Goal: Navigation & Orientation: Find specific page/section

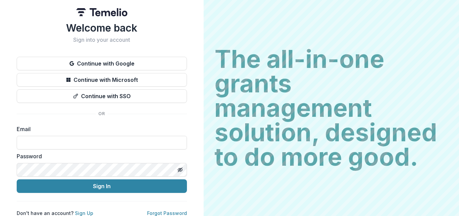
click at [67, 134] on div "Email" at bounding box center [102, 137] width 170 height 25
click at [63, 142] on input at bounding box center [102, 143] width 170 height 14
type input "**********"
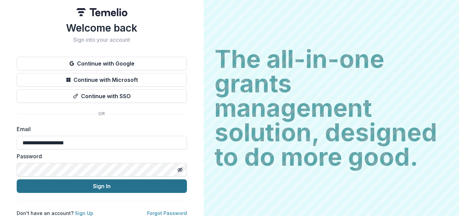
click at [96, 187] on button "Sign In" at bounding box center [102, 187] width 170 height 14
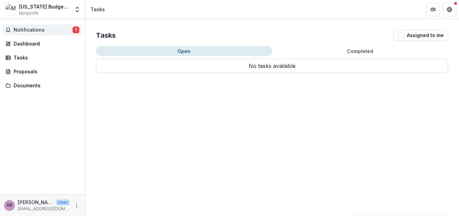
click at [35, 30] on span "Notifications" at bounding box center [43, 30] width 59 height 6
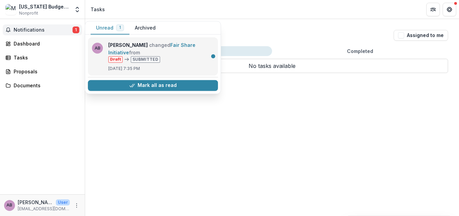
click at [144, 44] on link "Fair Share Initiative" at bounding box center [151, 48] width 87 height 13
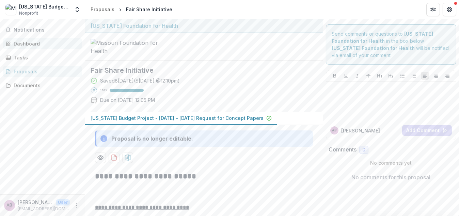
click at [10, 40] on link "Dashboard" at bounding box center [42, 43] width 79 height 11
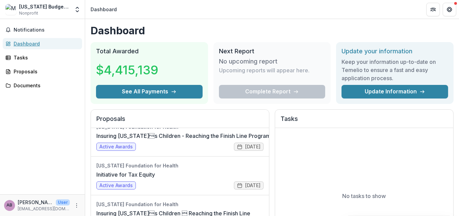
scroll to position [363, 0]
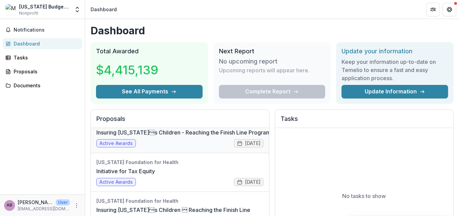
click at [118, 137] on link "Insuring Missouris Children - Reaching the Finish Line Program" at bounding box center [183, 133] width 174 height 8
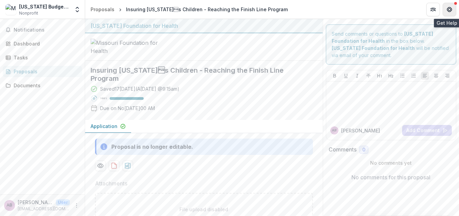
click at [453, 6] on button "Get Help" at bounding box center [449, 10] width 14 height 14
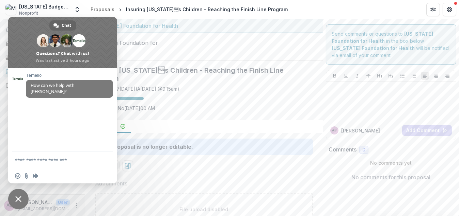
click at [15, 199] on span "Close chat" at bounding box center [18, 199] width 6 height 6
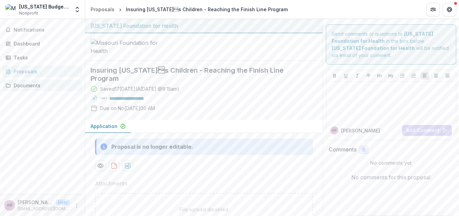
click at [26, 86] on div "Documents" at bounding box center [45, 85] width 63 height 7
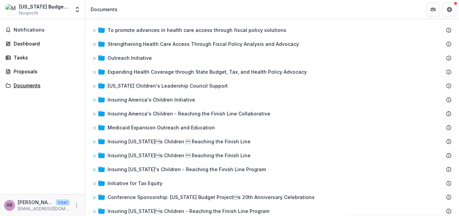
scroll to position [46, 0]
